Goal: Task Accomplishment & Management: Manage account settings

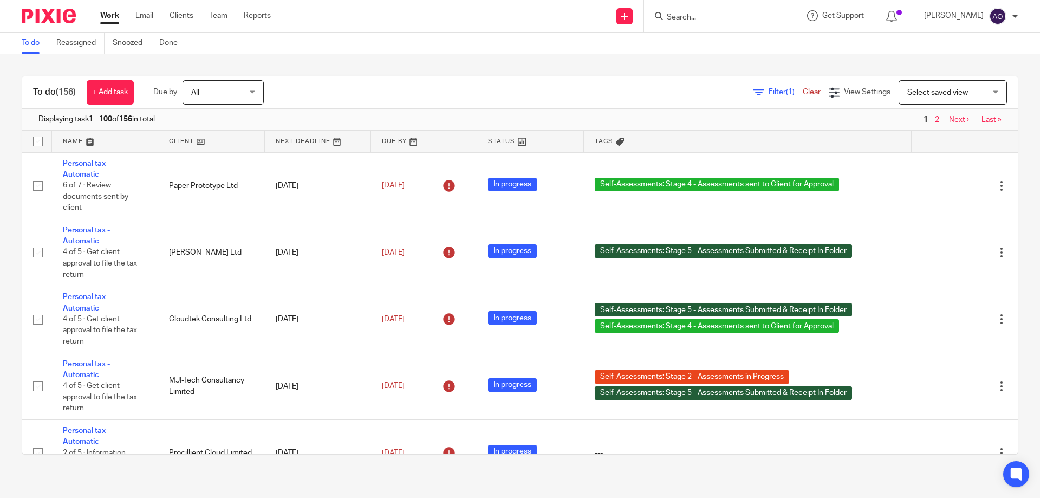
click at [203, 141] on link at bounding box center [211, 142] width 106 height 22
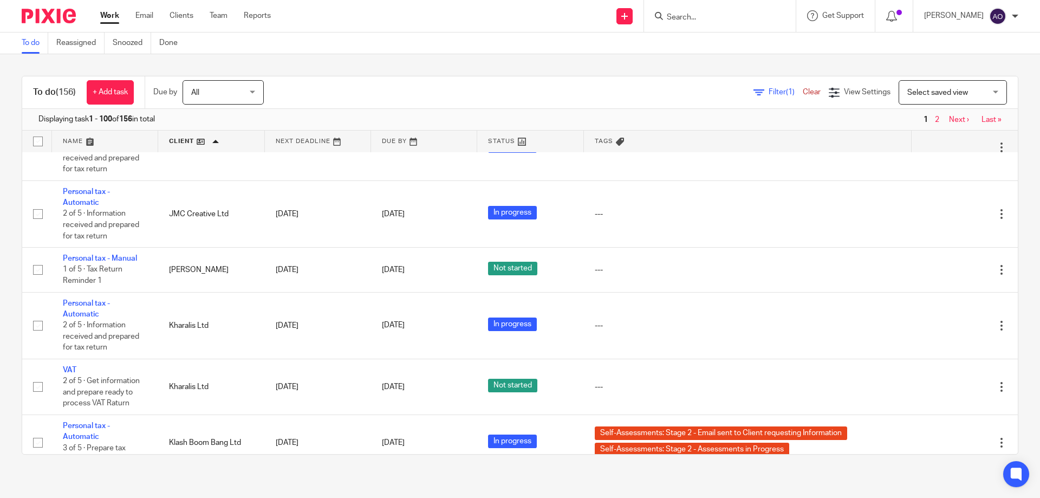
scroll to position [4496, 0]
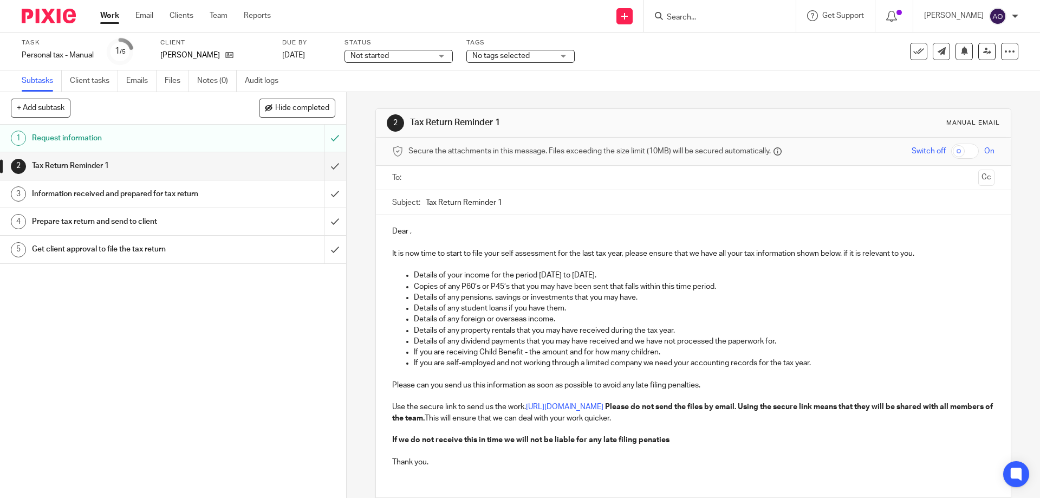
click at [446, 56] on div "Not started Not started" at bounding box center [399, 56] width 108 height 13
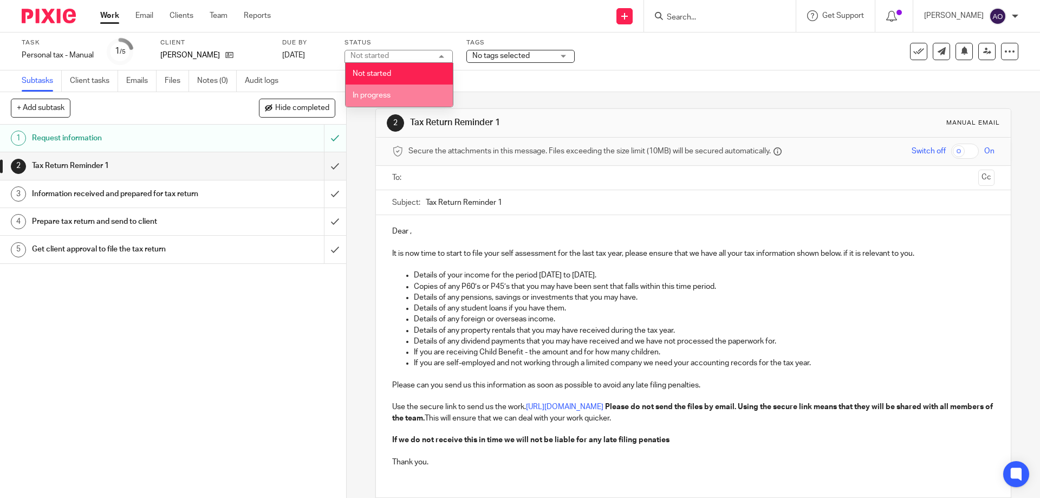
click at [404, 94] on li "In progress" at bounding box center [399, 96] width 107 height 22
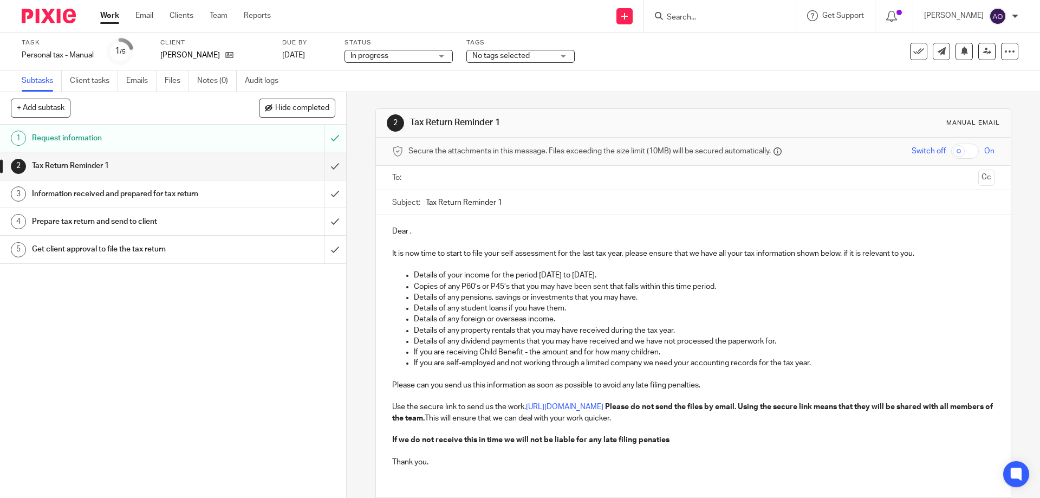
click at [561, 54] on div "No tags selected" at bounding box center [520, 56] width 108 height 13
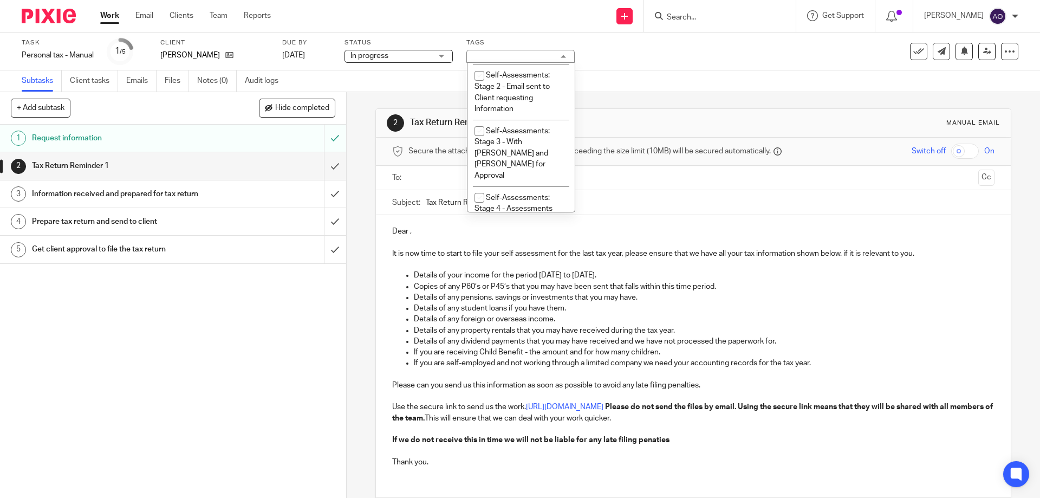
scroll to position [335, 0]
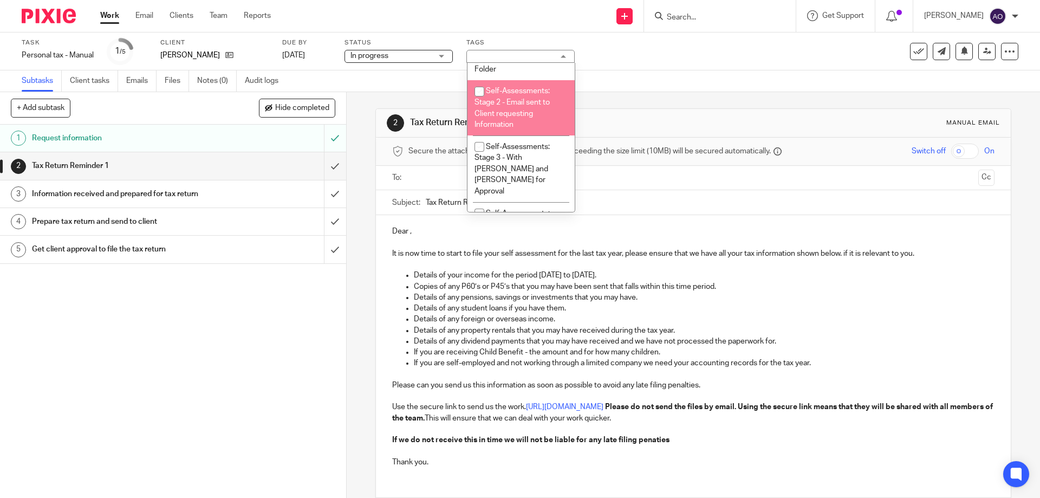
click at [476, 88] on input "checkbox" at bounding box center [479, 91] width 21 height 21
checkbox input "true"
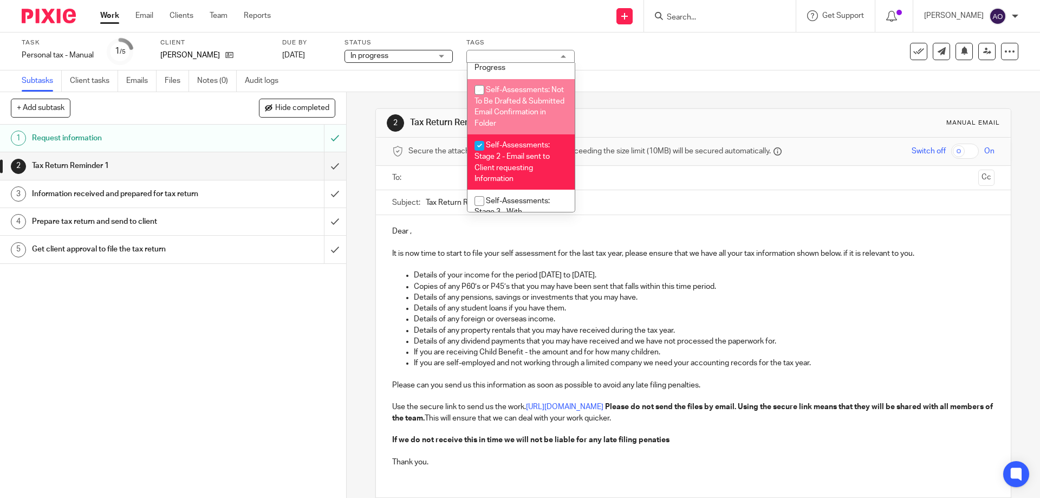
scroll to position [227, 0]
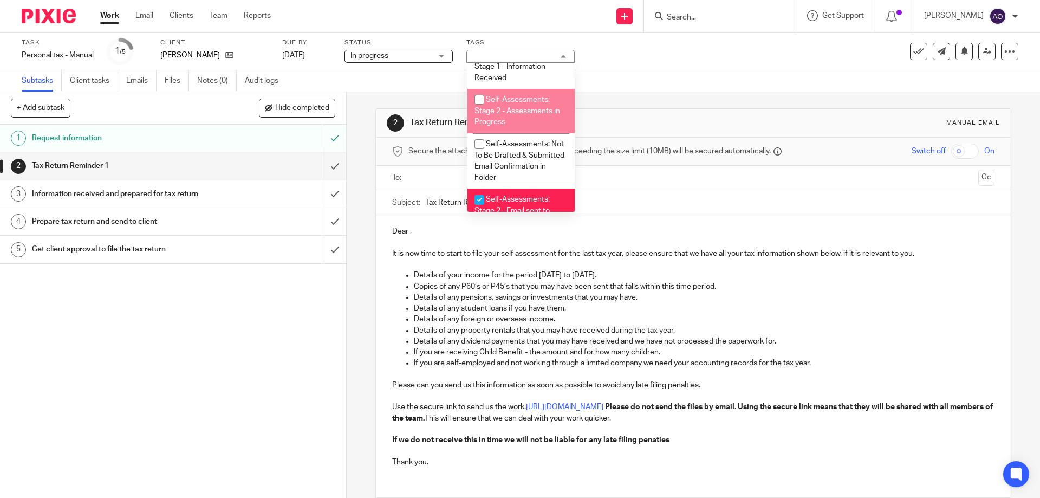
click at [476, 100] on input "checkbox" at bounding box center [479, 99] width 21 height 21
checkbox input "true"
click at [243, 339] on div "1 Request information 2 Tax Return Reminder 1 3 Information received and prepar…" at bounding box center [173, 311] width 346 height 373
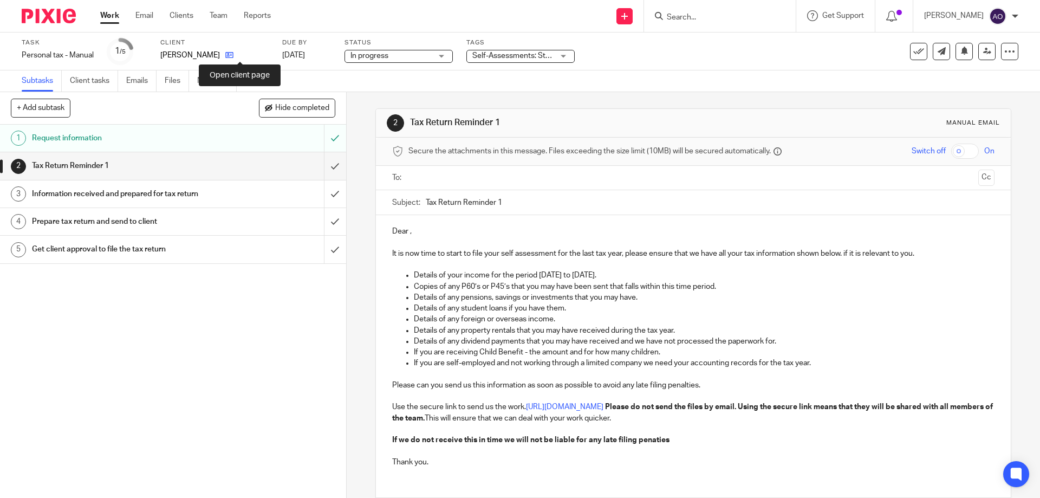
click at [233, 56] on icon at bounding box center [229, 55] width 8 height 8
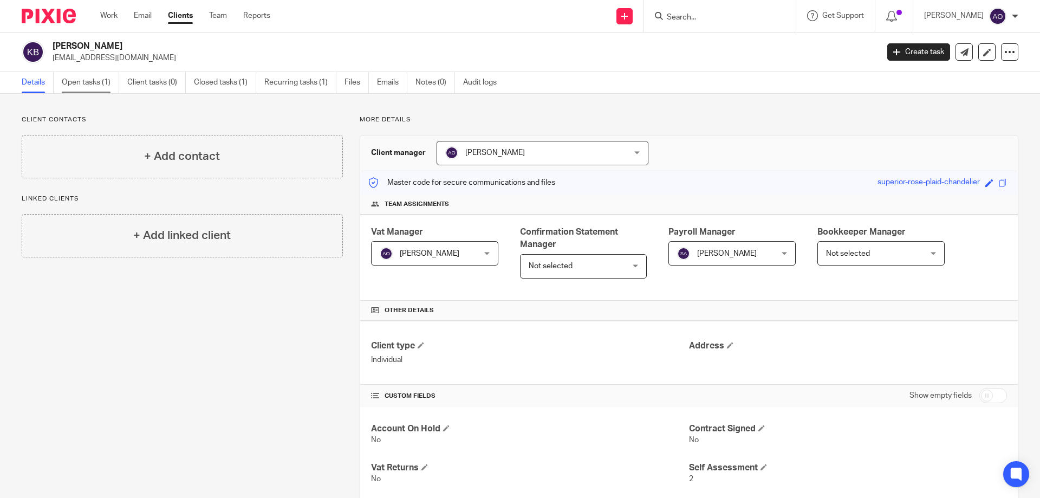
click at [73, 81] on link "Open tasks (1)" at bounding box center [90, 82] width 57 height 21
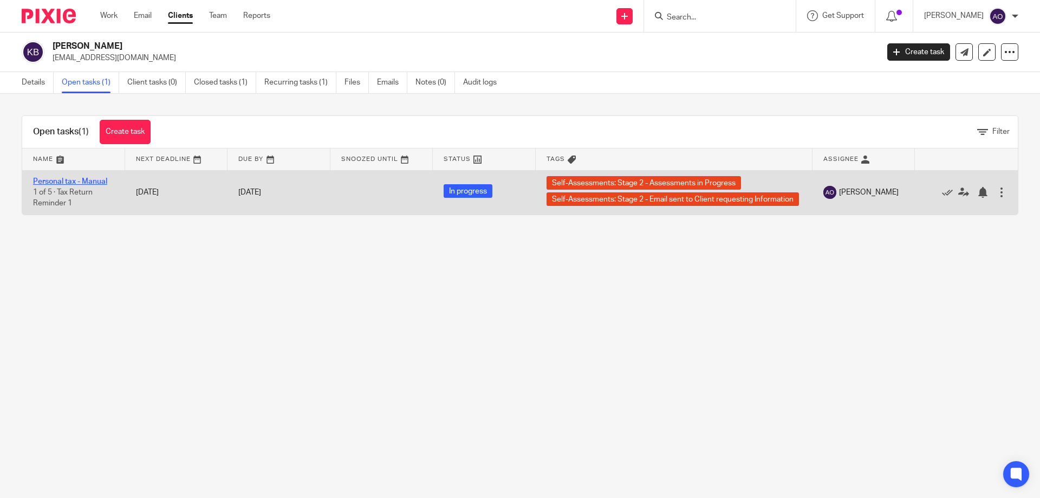
click at [87, 181] on link "Personal tax - Manual" at bounding box center [70, 182] width 74 height 8
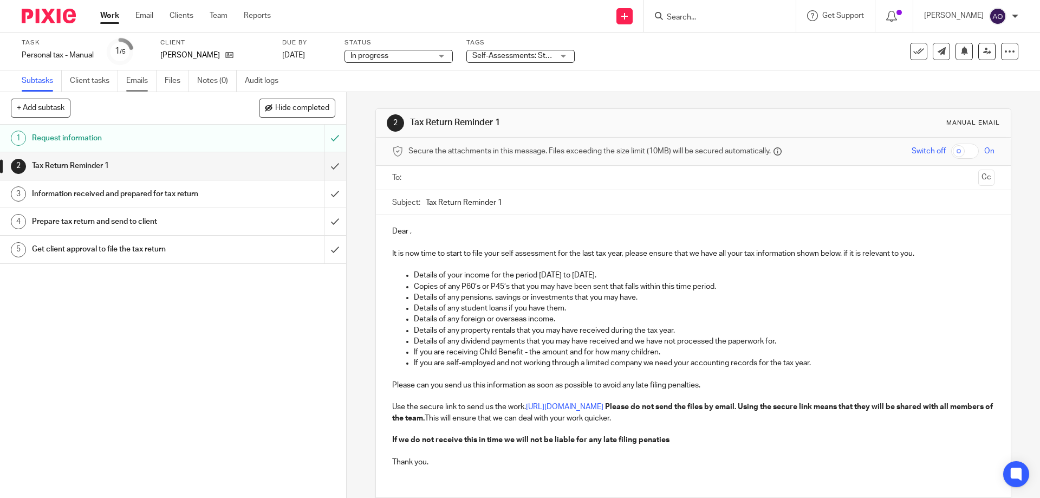
click at [139, 78] on link "Emails" at bounding box center [141, 80] width 30 height 21
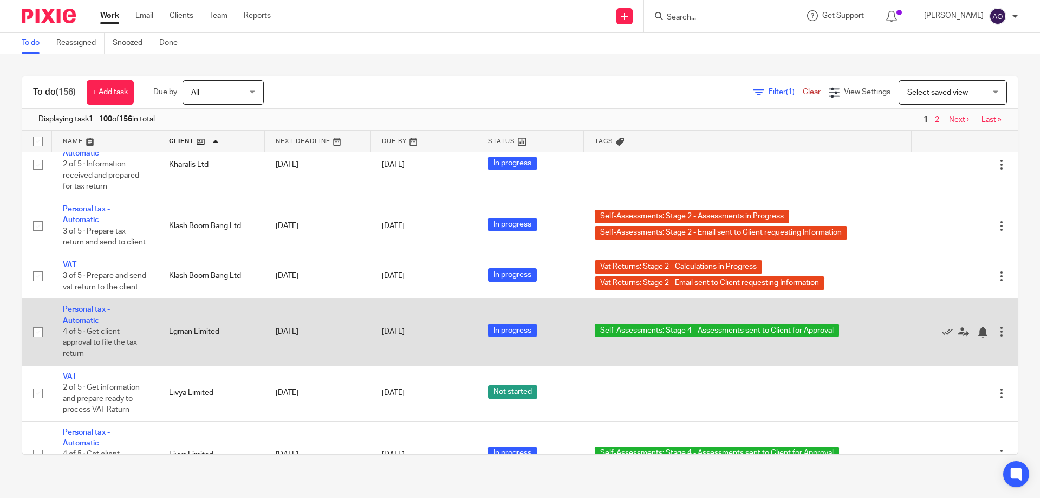
scroll to position [4821, 0]
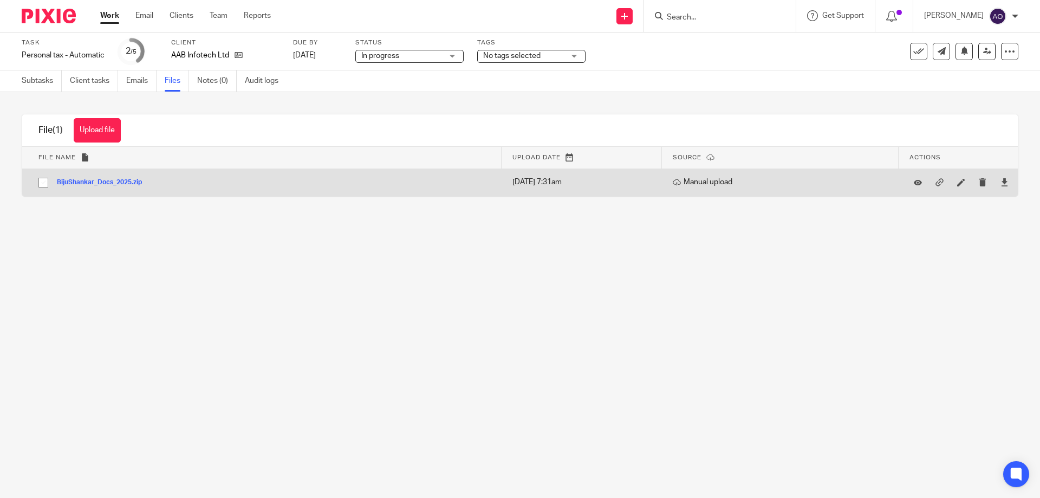
click at [38, 180] on input "checkbox" at bounding box center [43, 182] width 21 height 21
checkbox input "true"
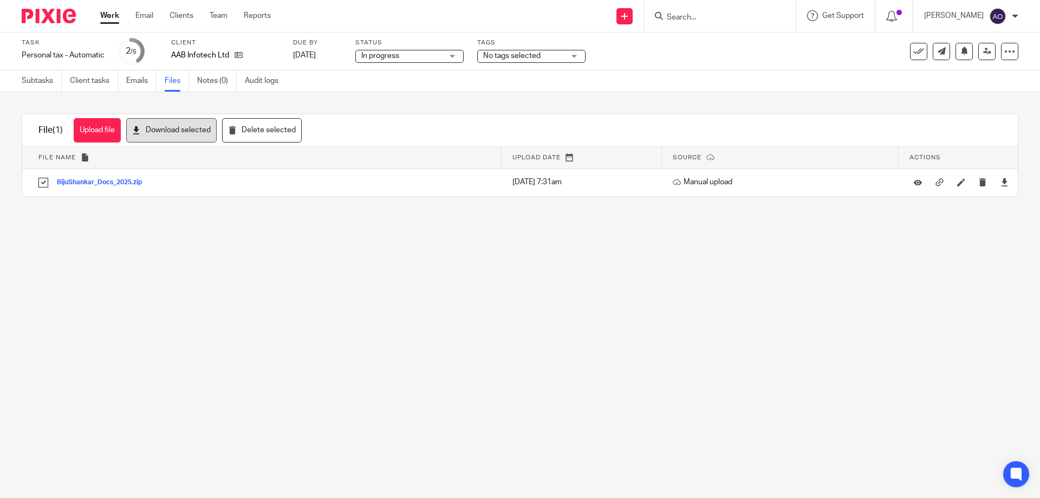
click at [190, 127] on button "Download selected" at bounding box center [171, 130] width 90 height 24
